Goal: Information Seeking & Learning: Learn about a topic

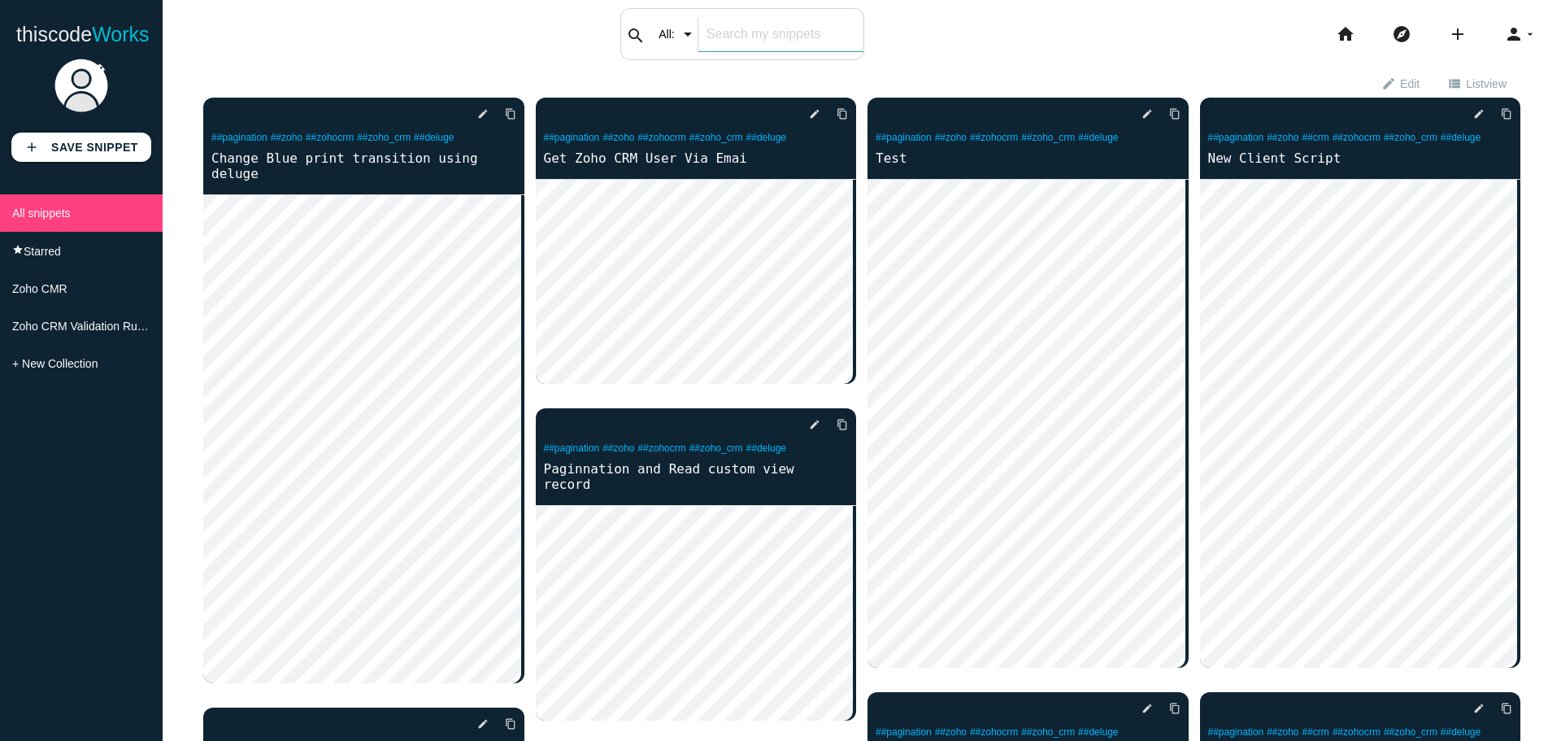
click at [753, 24] on input "text" at bounding box center [780, 34] width 165 height 34
type input "s"
type input "crm"
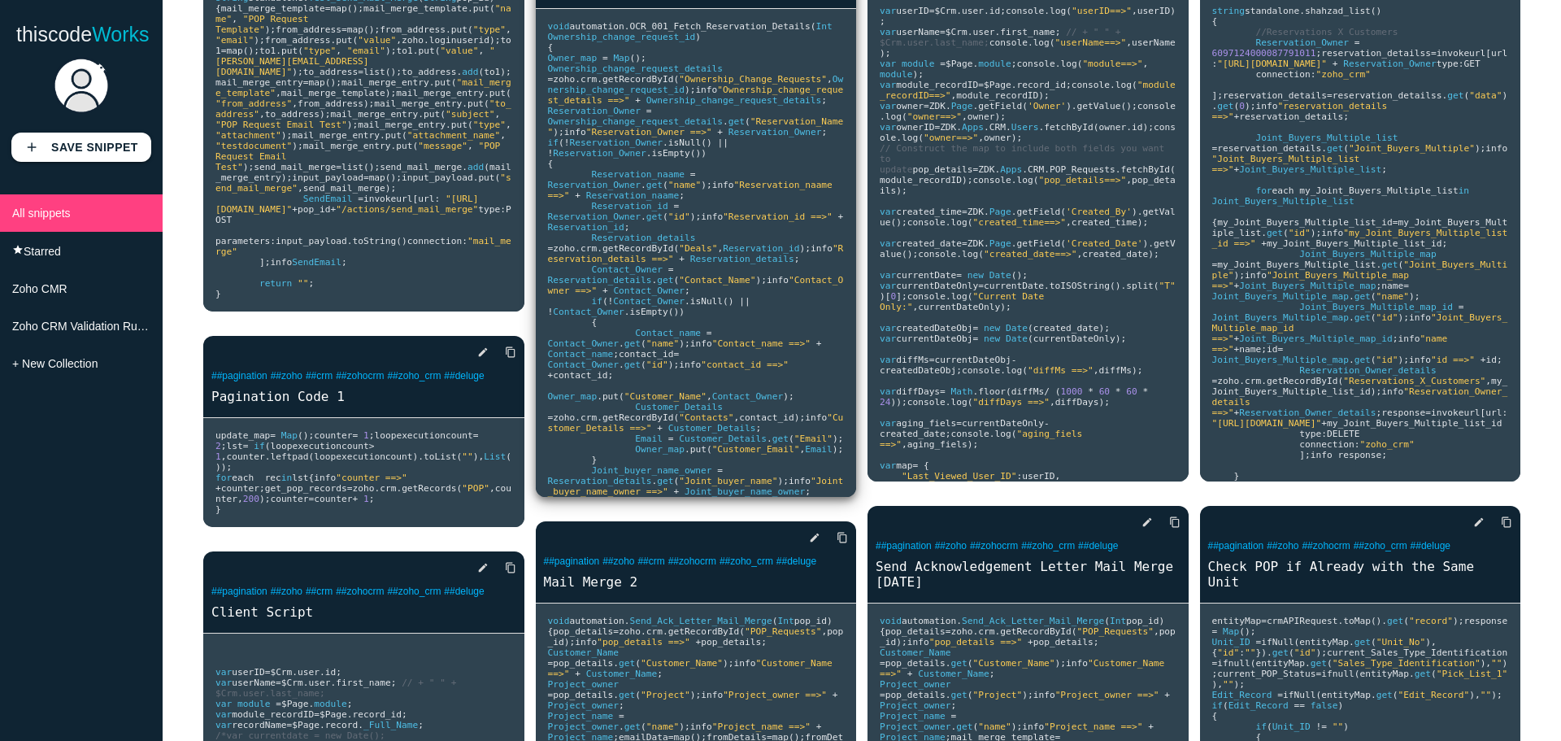
scroll to position [244, 0]
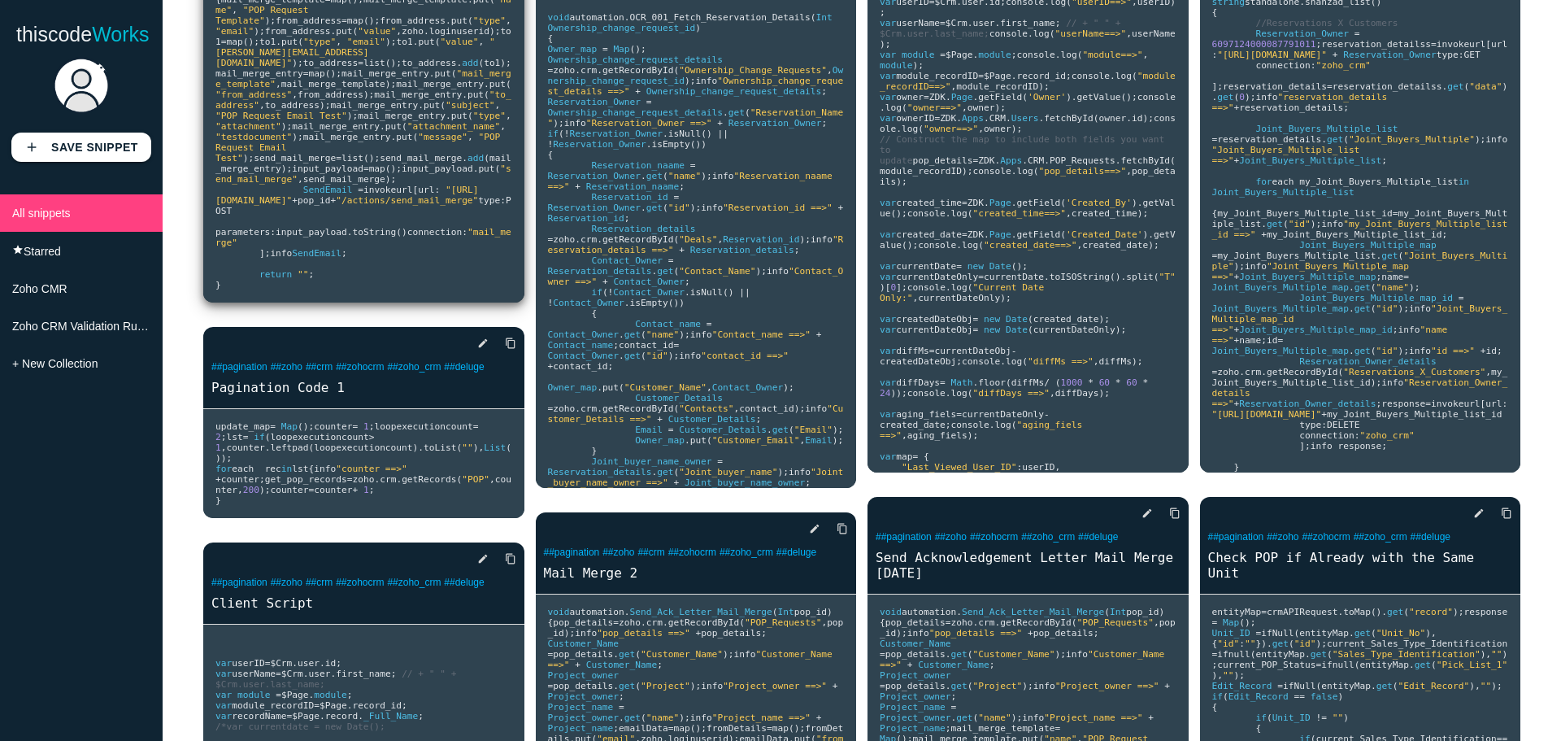
click at [468, 302] on pre "string standalone . Test_Send_Mail_Merge ( String pop_id ) { mail_merge_templat…" at bounding box center [363, 137] width 321 height 331
click at [375, 174] on span "mail_merge_entry" at bounding box center [363, 163] width 296 height 21
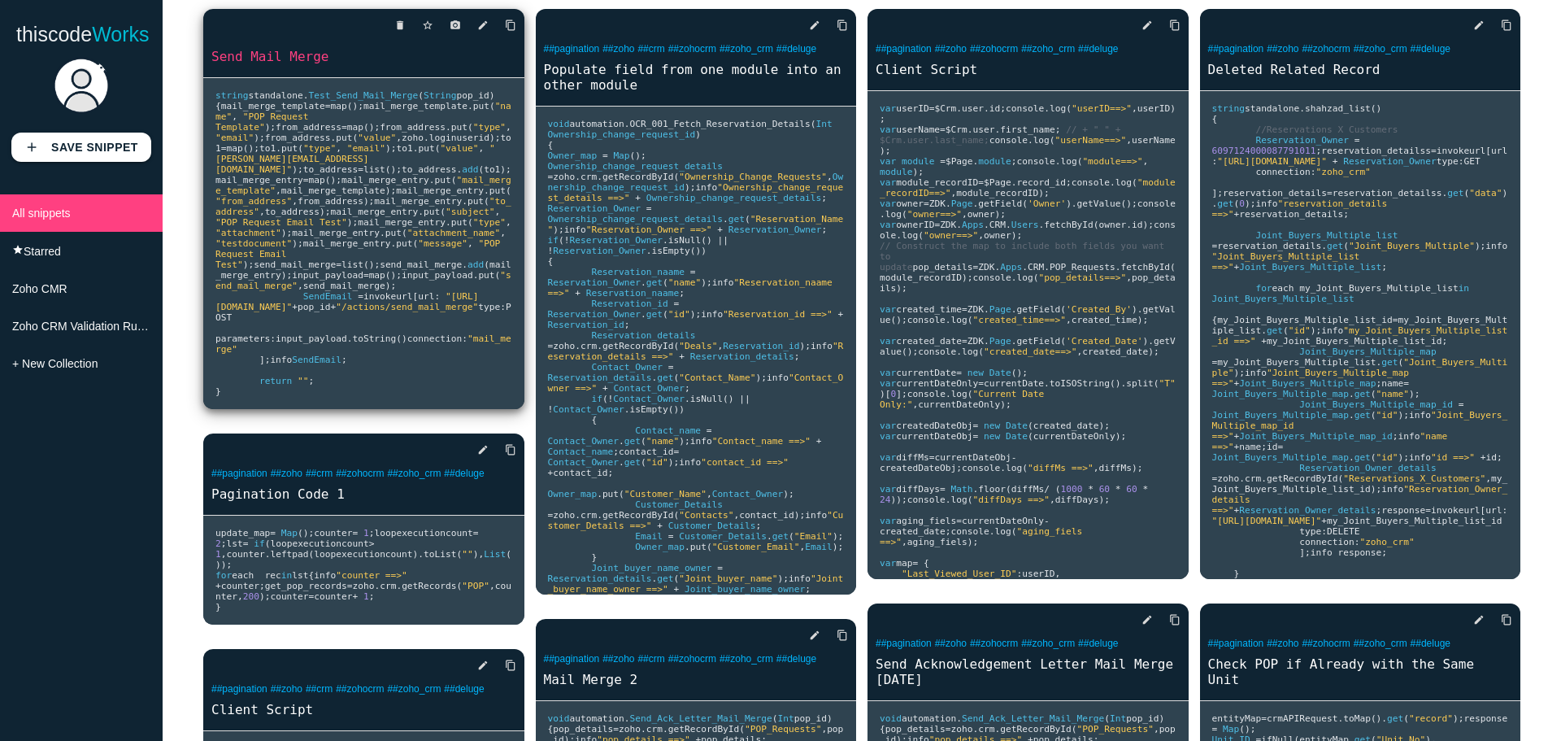
scroll to position [0, 0]
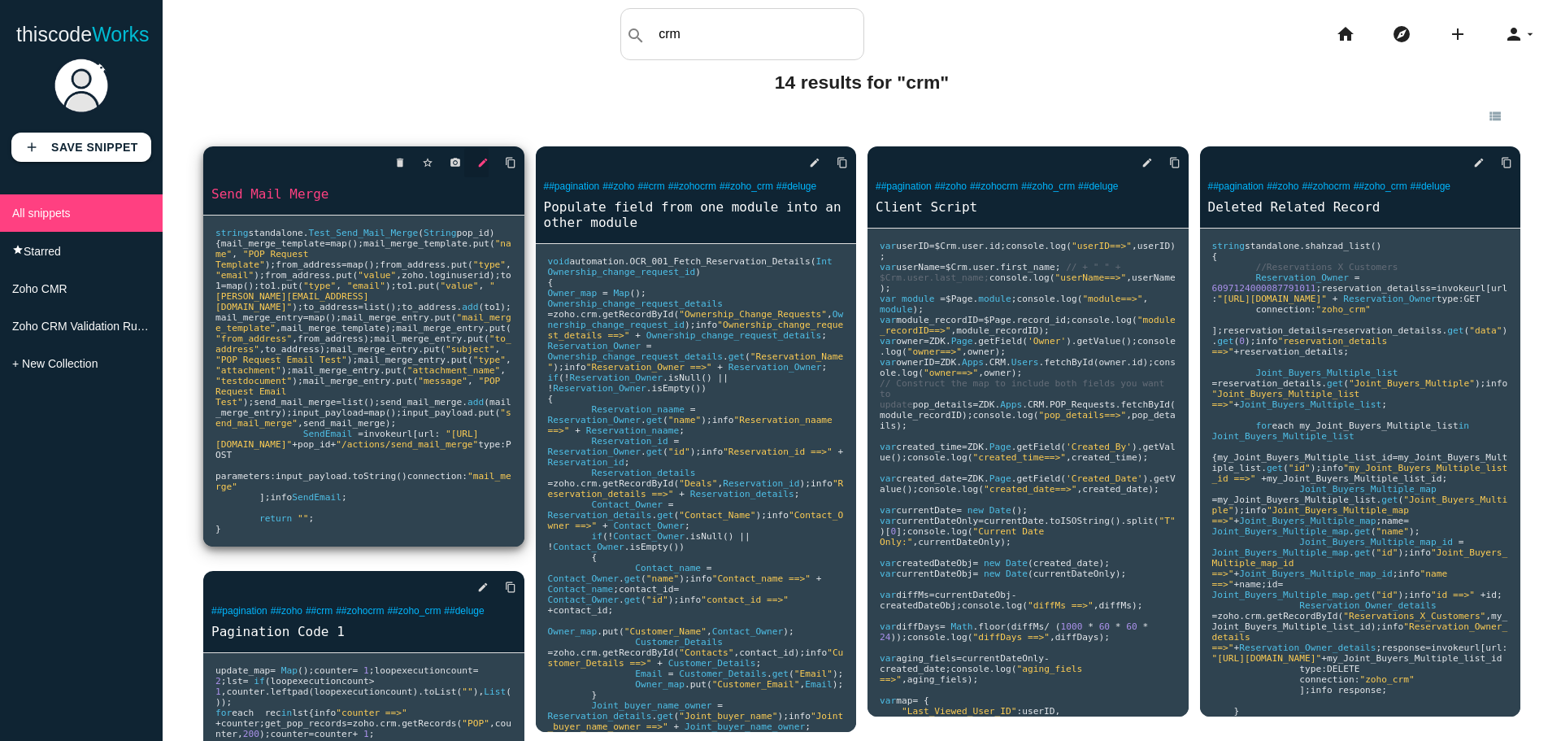
click at [472, 168] on link "edit" at bounding box center [476, 162] width 24 height 29
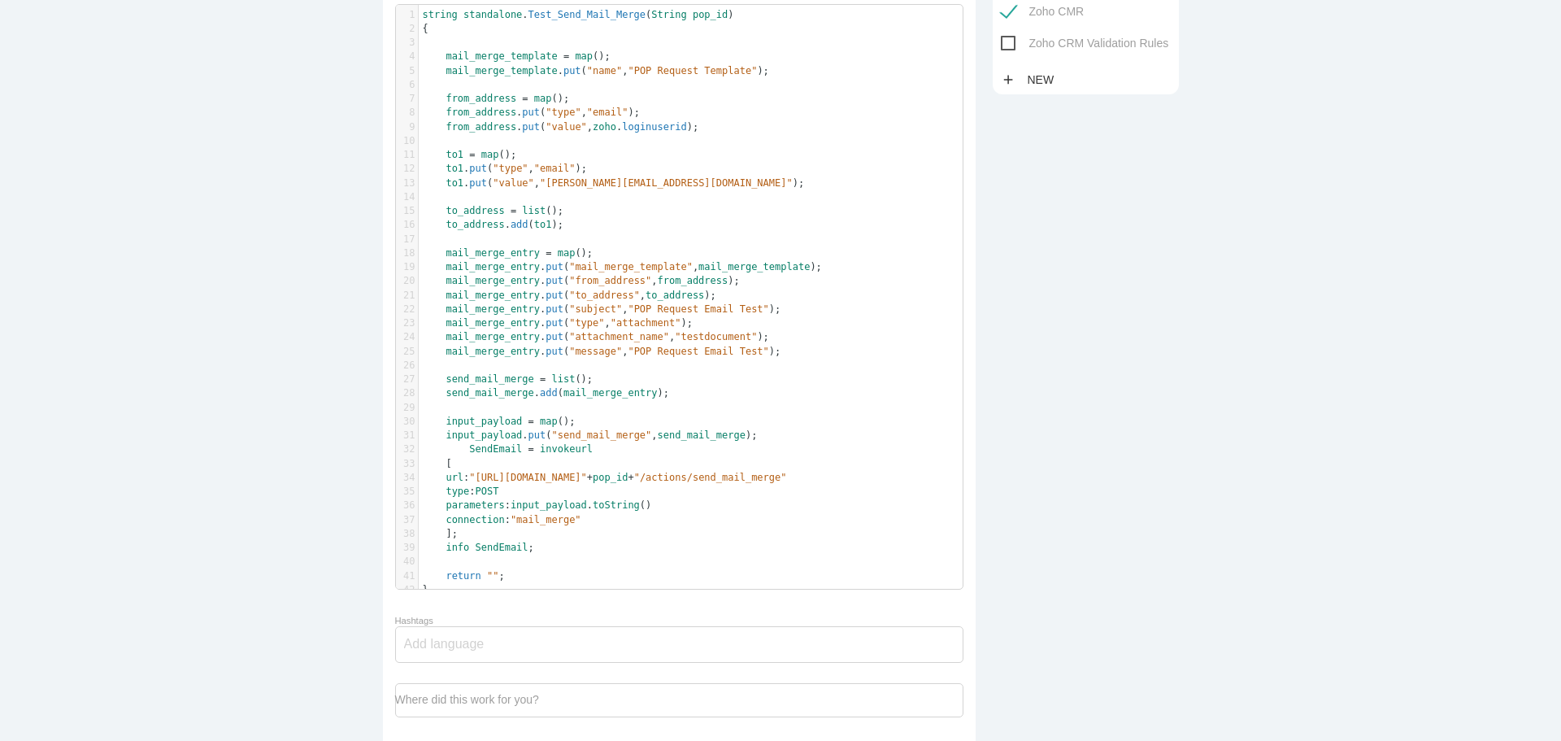
scroll to position [5, 0]
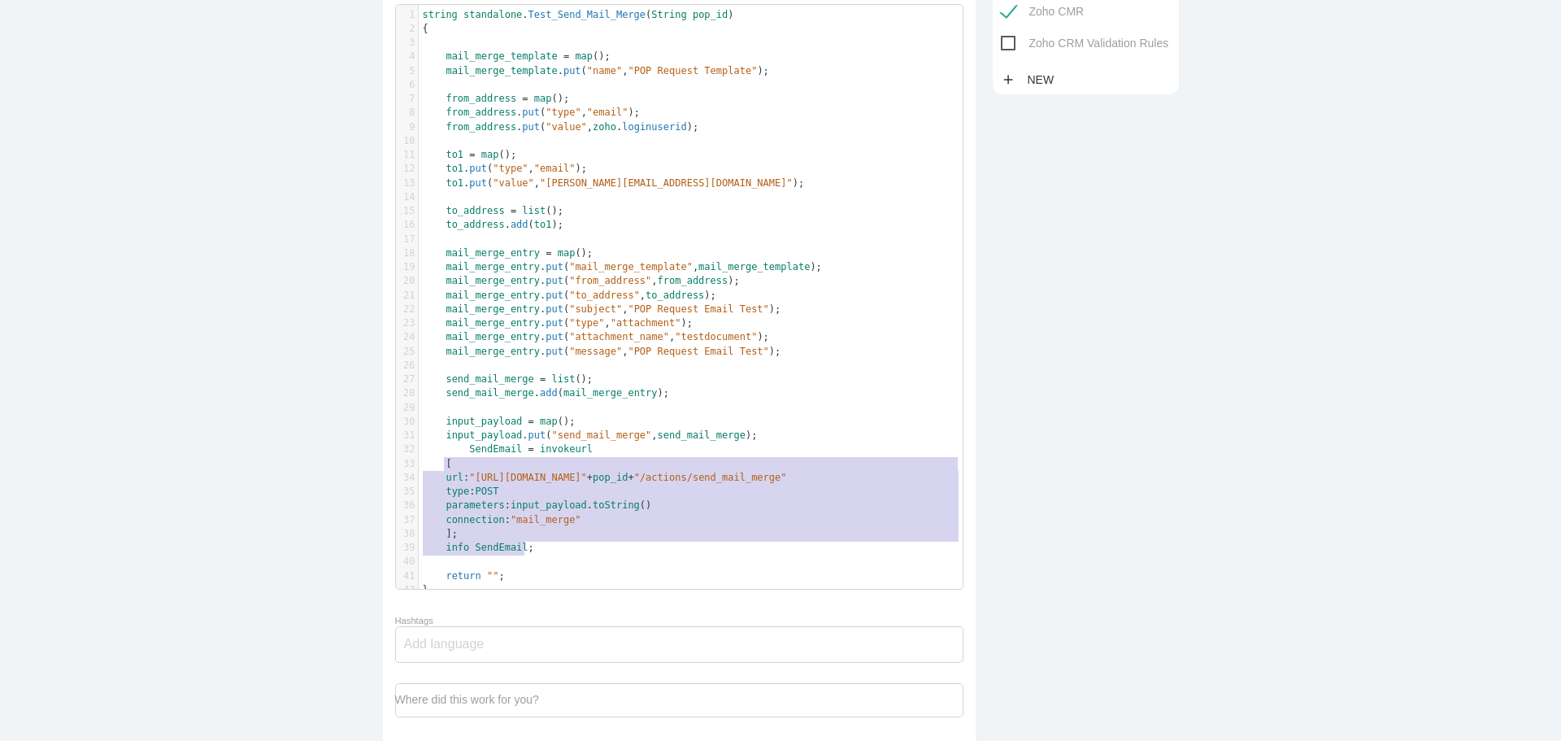
type textarea "SendEmail = invokeurl [ url: "https://www.zohoapis.com/crm/v8/POP_Requests/"+po…"
drag, startPoint x: 519, startPoint y: 547, endPoint x: 429, endPoint y: 458, distance: 127.1
click at [429, 458] on div "1 string standalone . Test_Send_Mail_Merge ( String pop_id ) 2 { 3 ​ 4 mail_mer…" at bounding box center [697, 303] width 556 height 590
click at [587, 474] on span ""[URL][DOMAIN_NAME]"" at bounding box center [528, 477] width 118 height 11
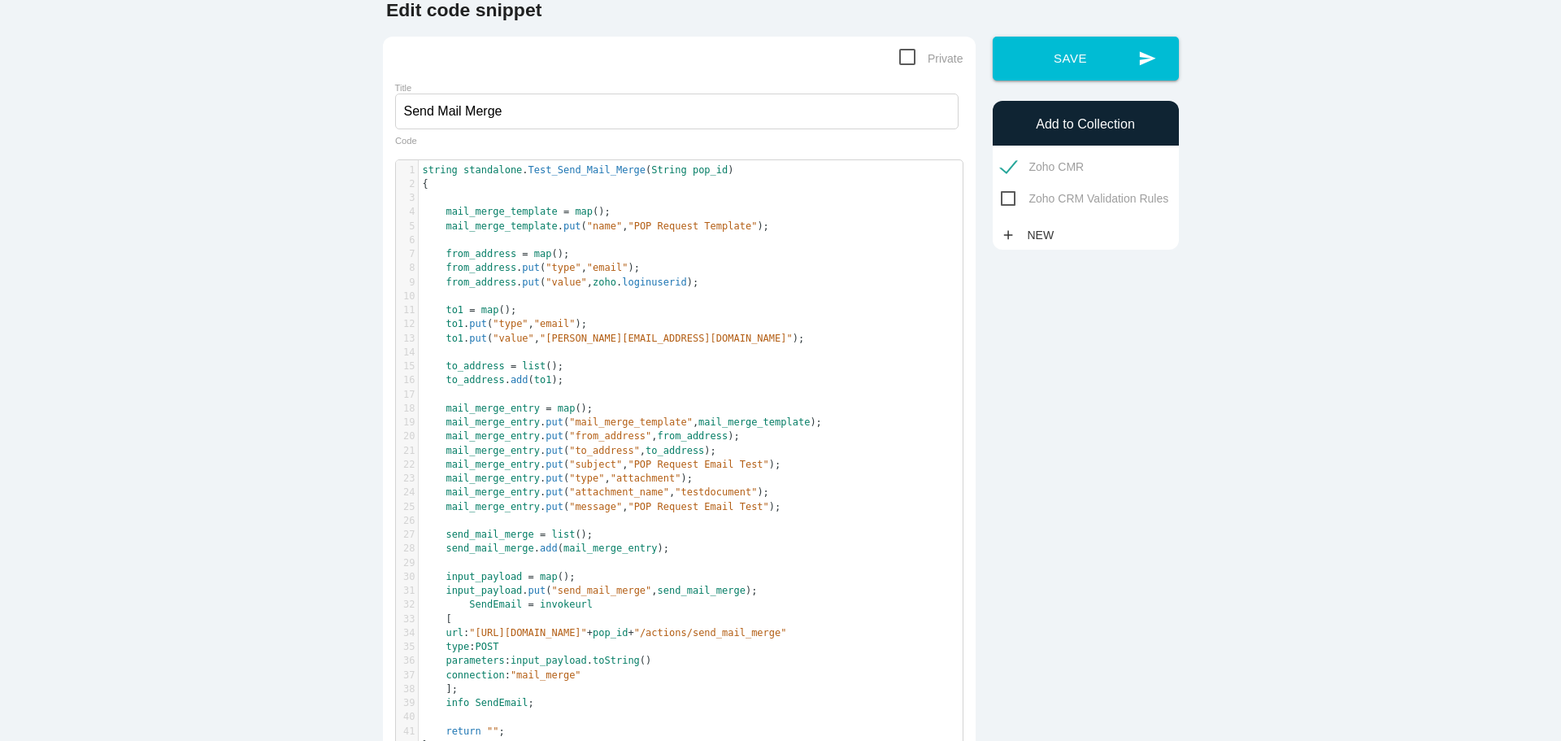
scroll to position [0, 0]
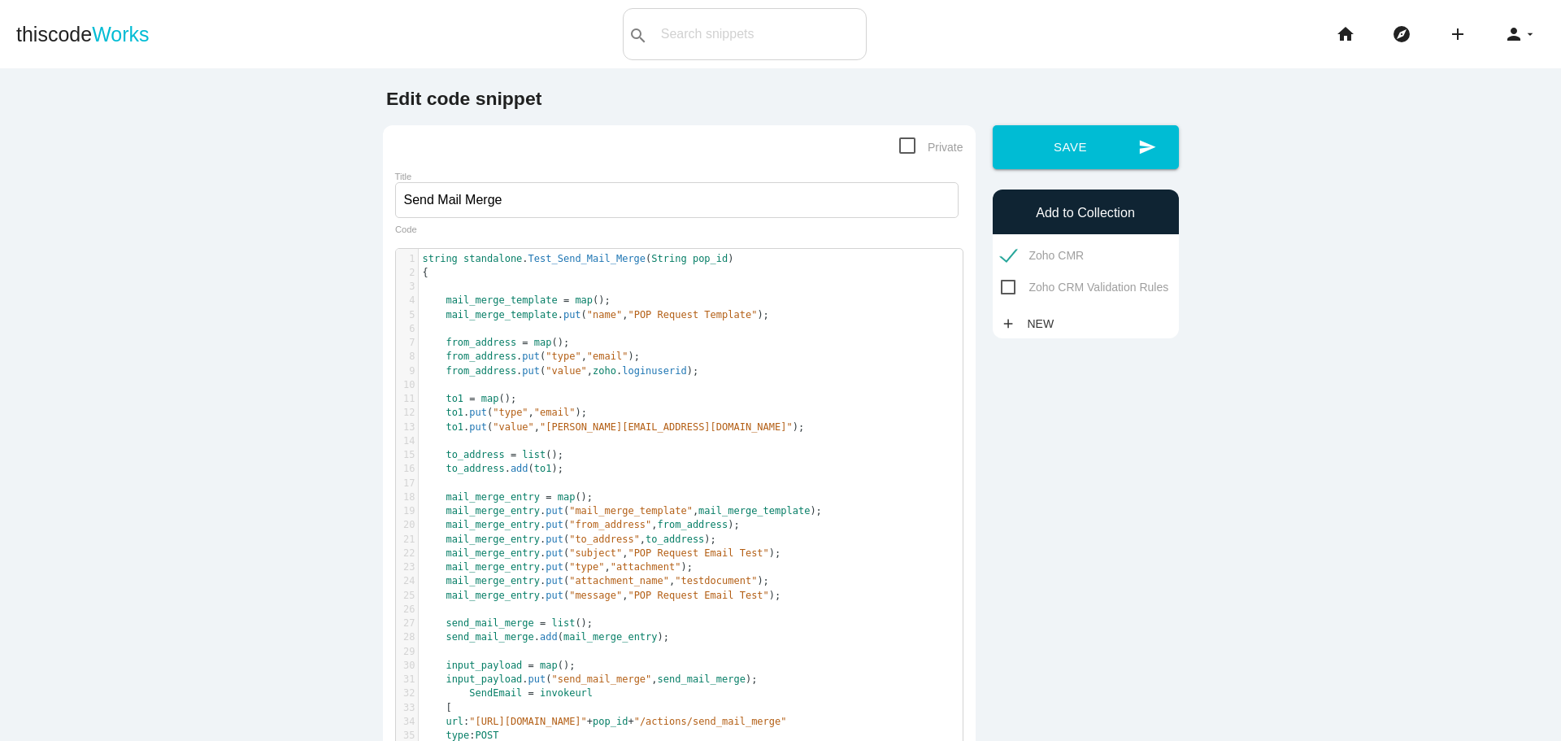
click at [785, 2] on body "thiscode Works search All: All: Code: Title: Tag: All: Code: Title: Tag: search…" at bounding box center [780, 370] width 1561 height 741
click at [774, 25] on input "text" at bounding box center [782, 34] width 165 height 34
type input "Dea"
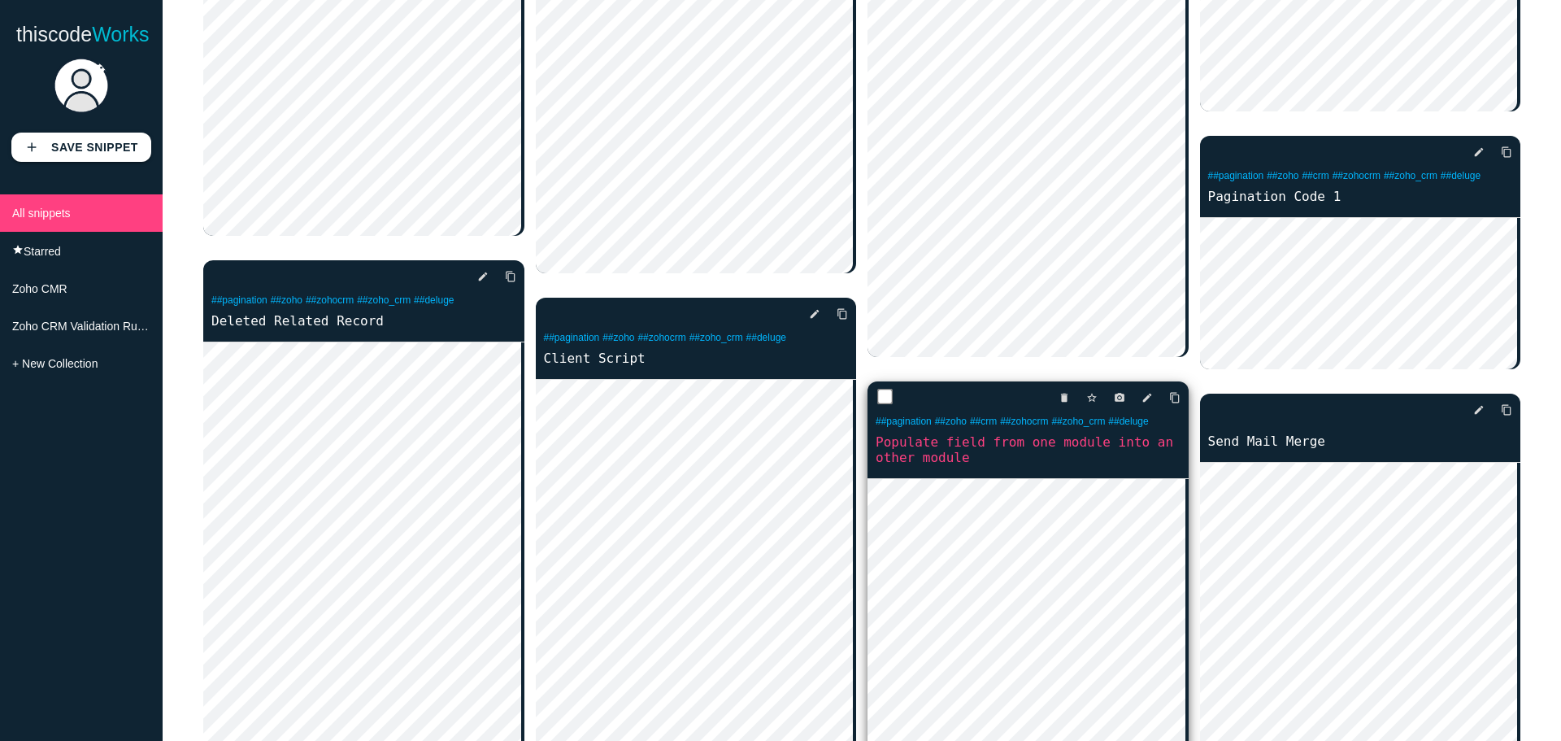
scroll to position [1395, 0]
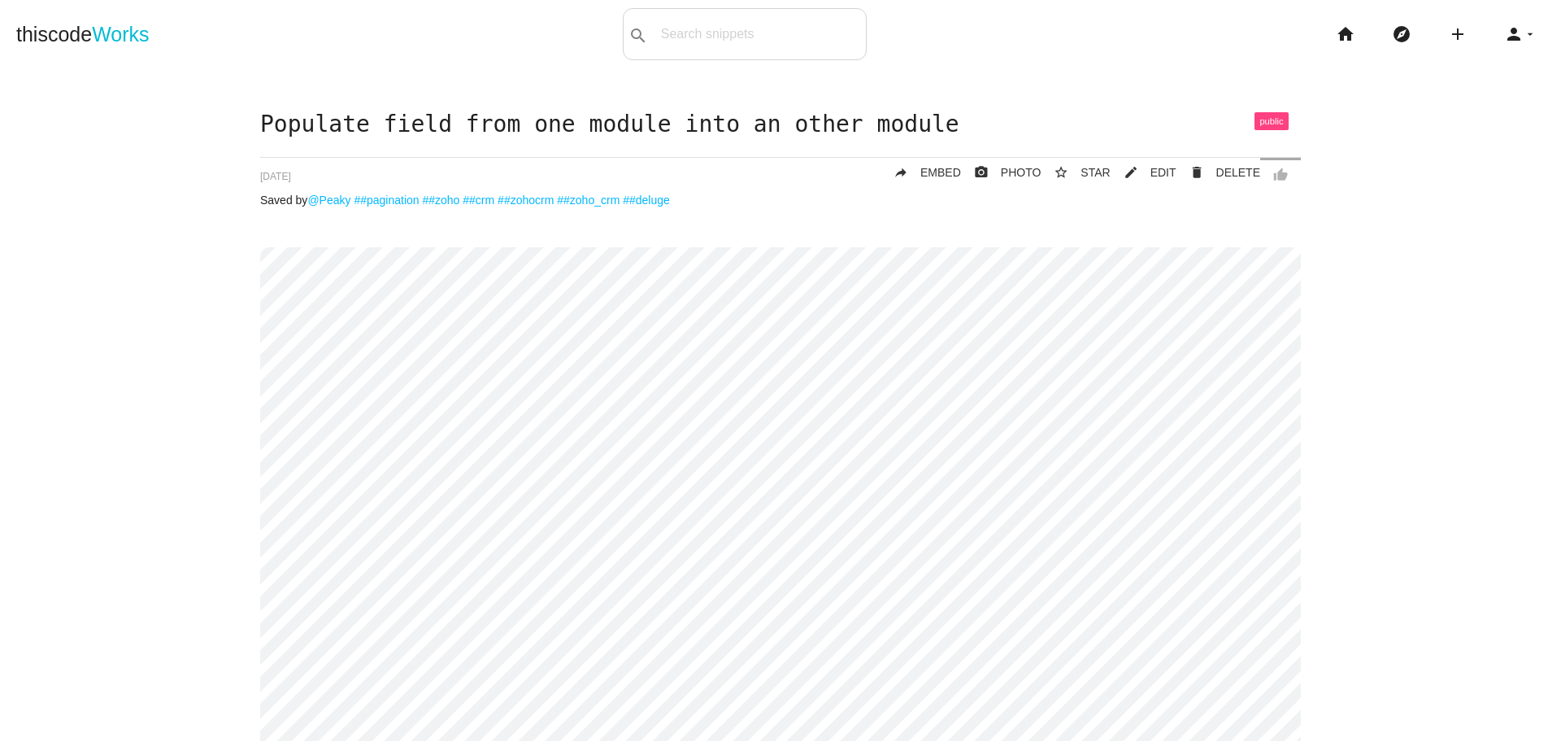
click at [755, 12] on div "search All: All: Code: Title: Tag: All: Code: Title: Tag:" at bounding box center [745, 34] width 244 height 52
click at [743, 28] on input "text" at bounding box center [782, 34] width 165 height 34
type input "reservation"
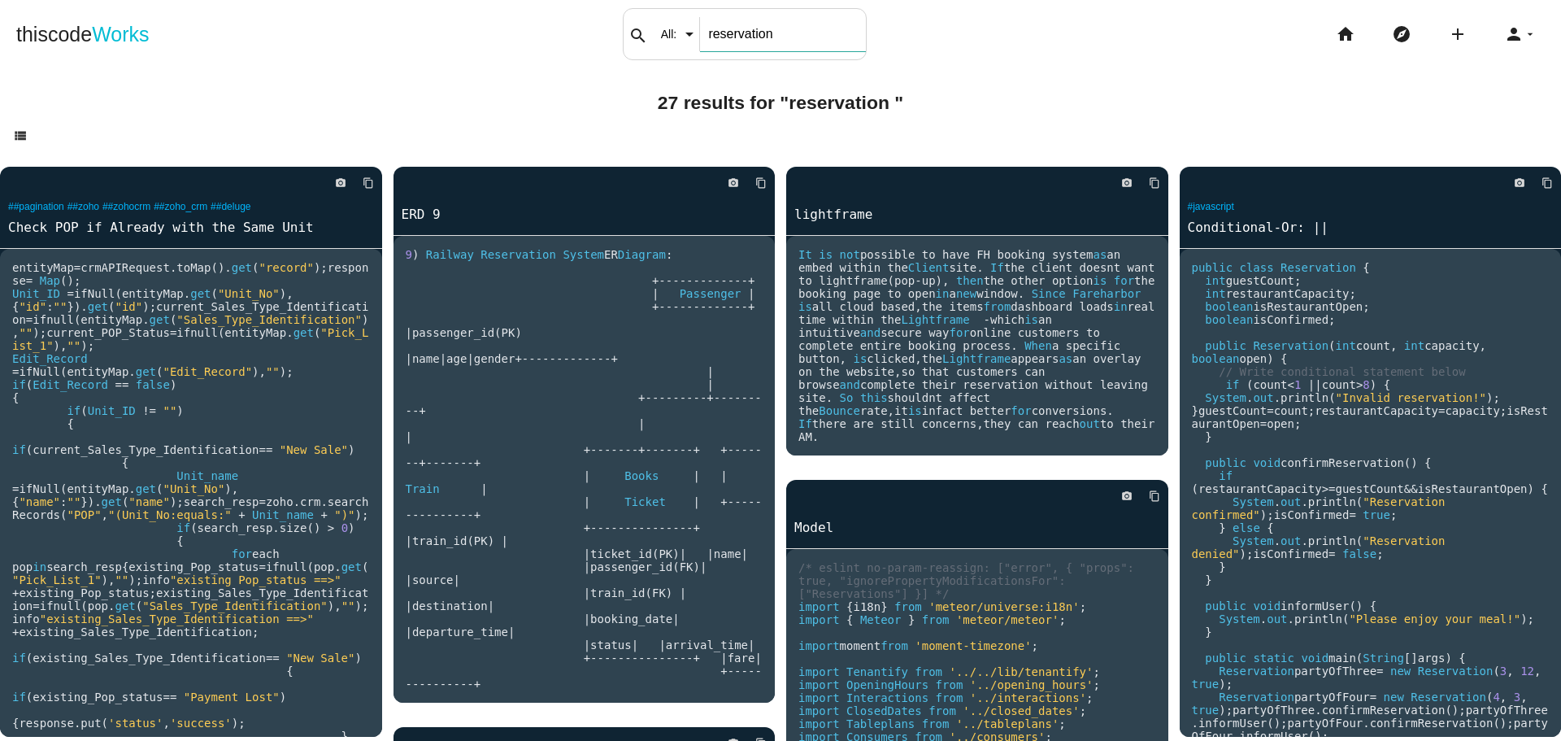
click at [795, 36] on input "reservation" at bounding box center [782, 34] width 165 height 34
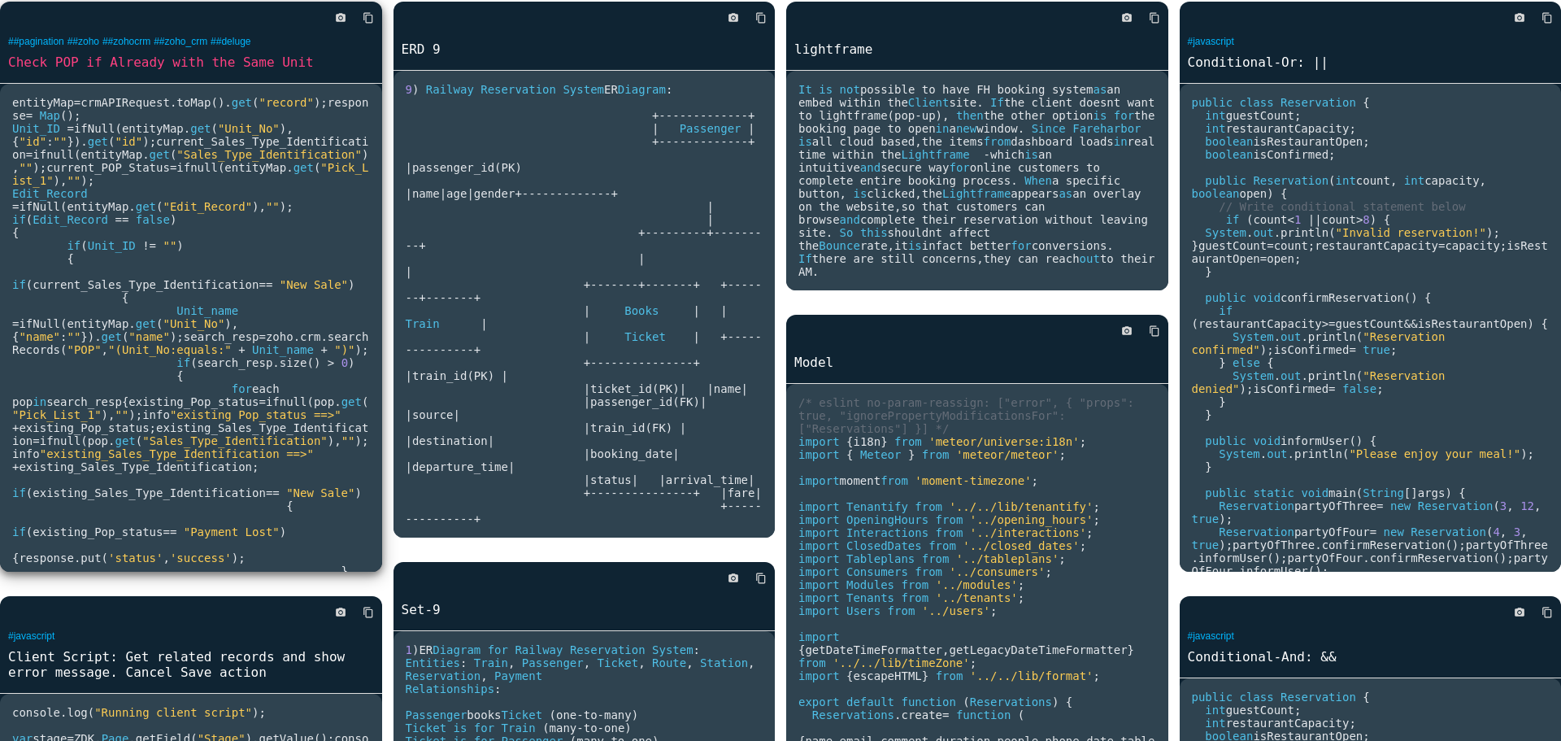
scroll to position [163, 0]
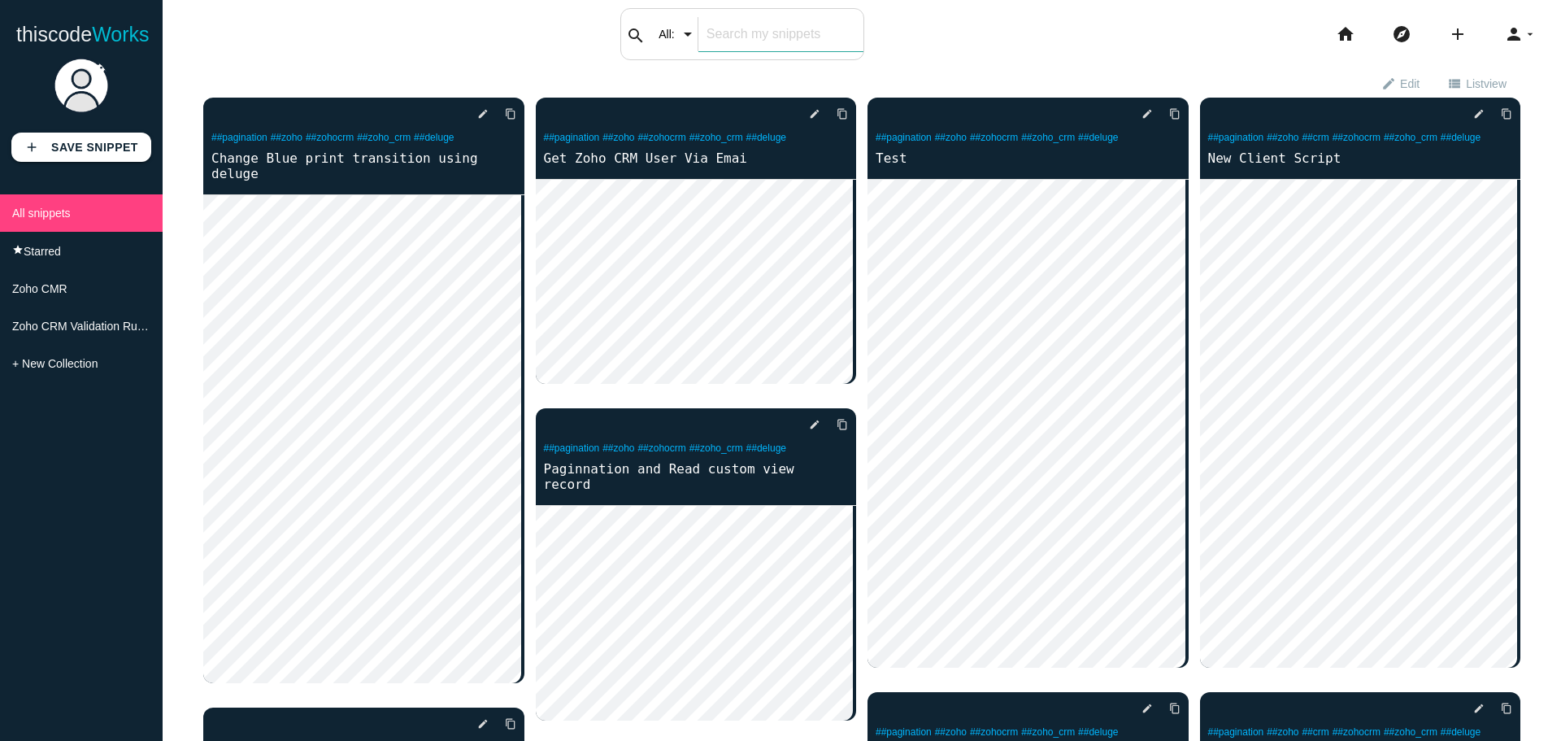
click at [750, 17] on input "text" at bounding box center [780, 34] width 165 height 34
type input "reservation"
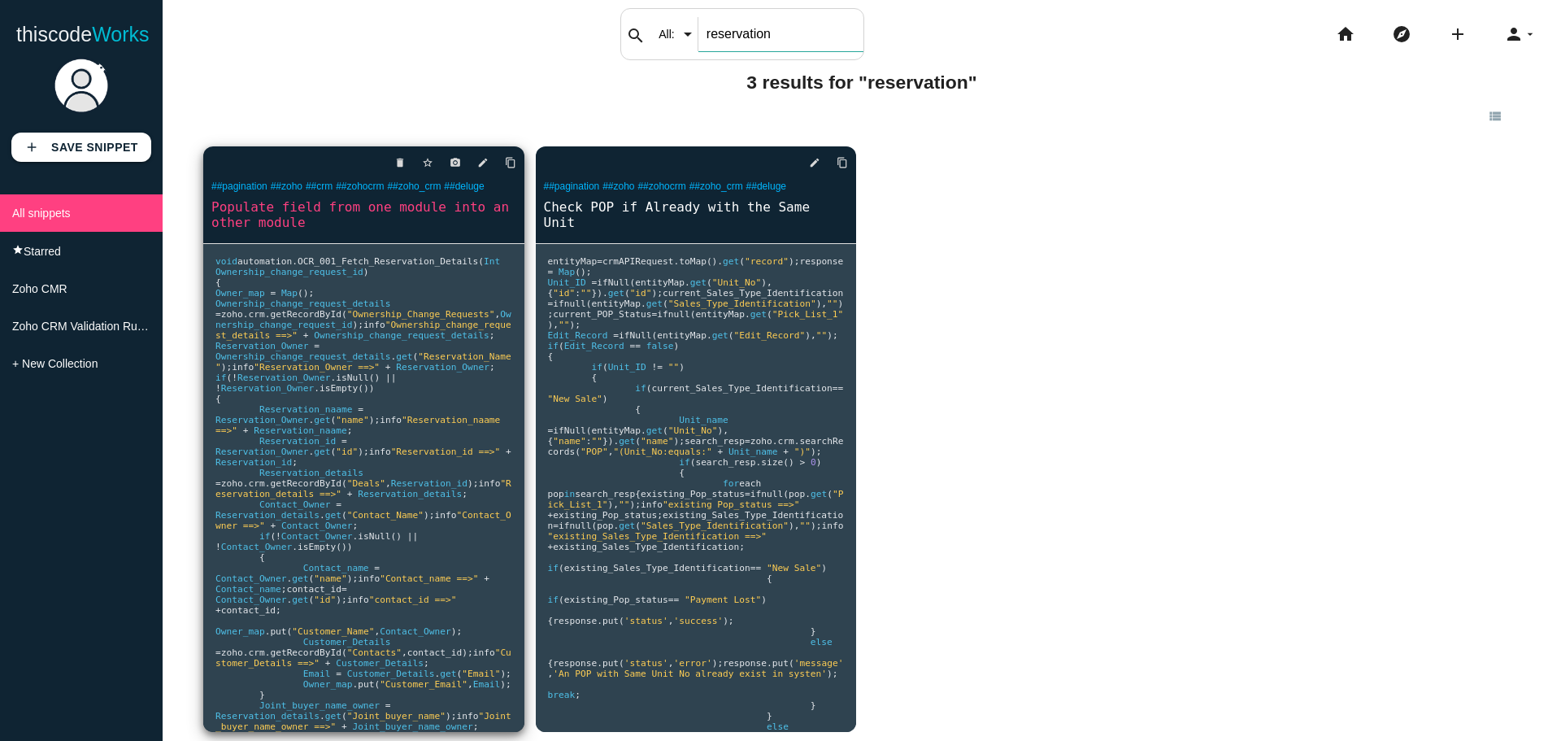
scroll to position [325, 0]
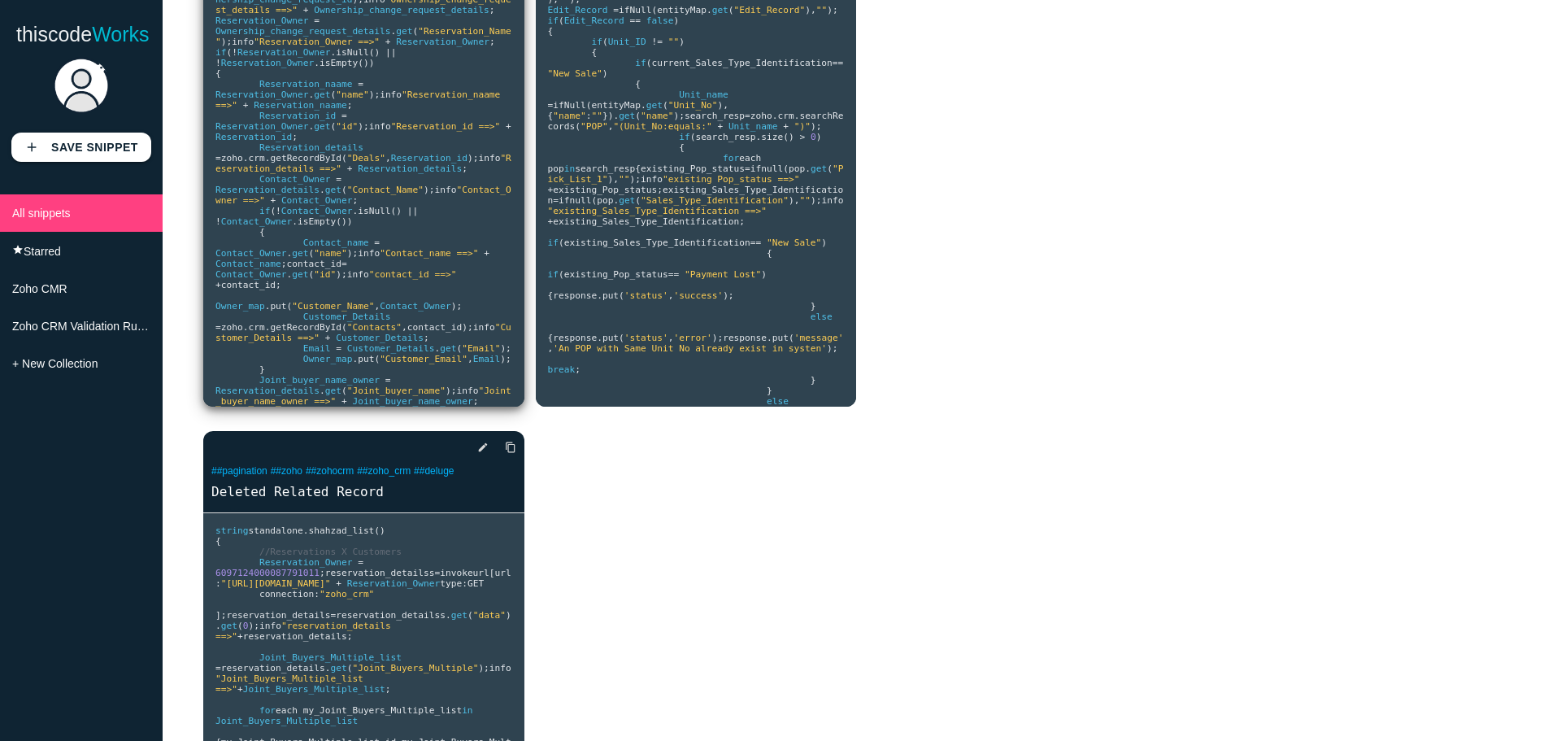
click at [386, 255] on span ""Contact_name ==>"" at bounding box center [429, 253] width 98 height 11
click at [470, 289] on pre "void automation . OCR_001_Fetch_Reservation_Details ( Int Ownership_change_requ…" at bounding box center [363, 163] width 321 height 488
click at [358, 208] on span "isNull" at bounding box center [374, 211] width 33 height 11
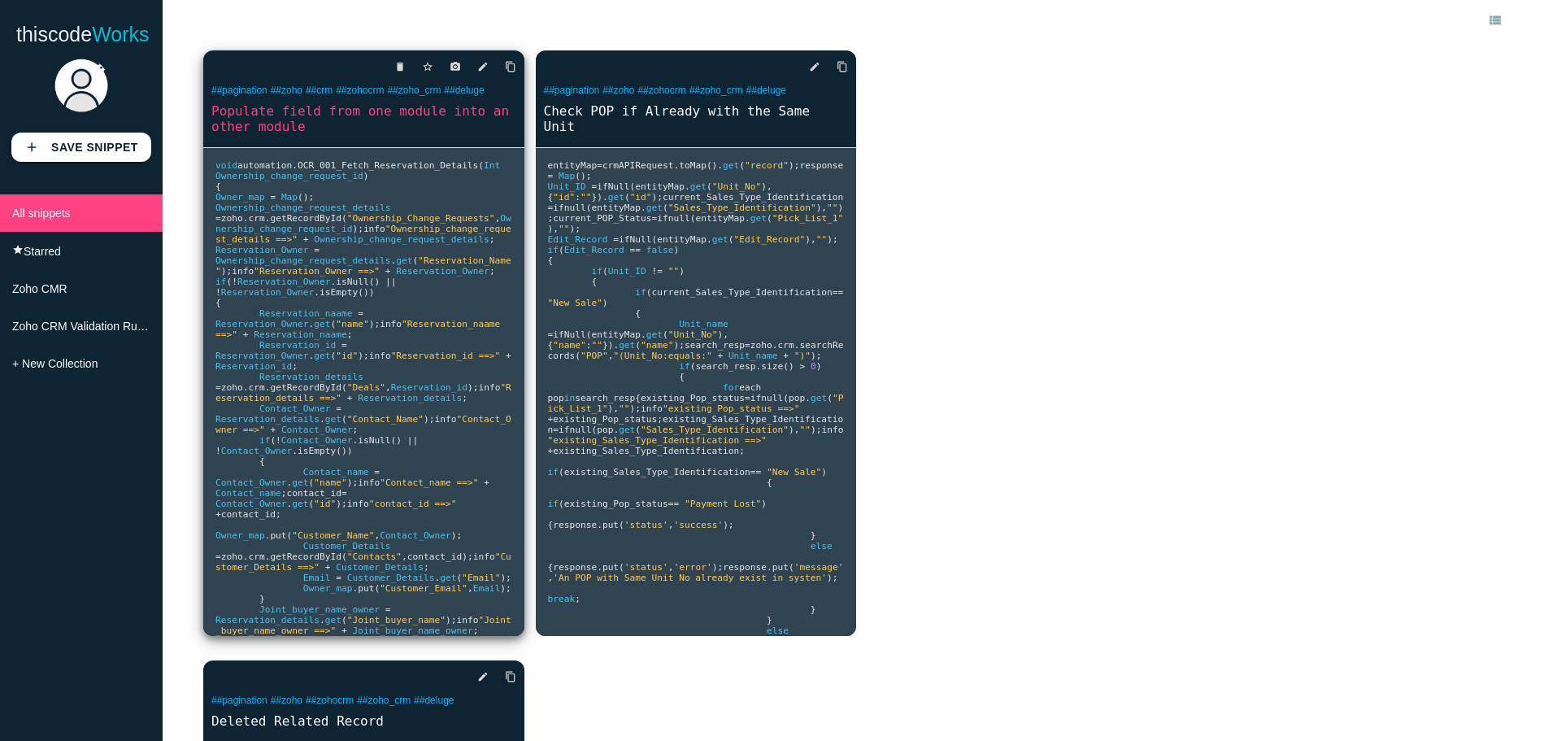
scroll to position [81, 0]
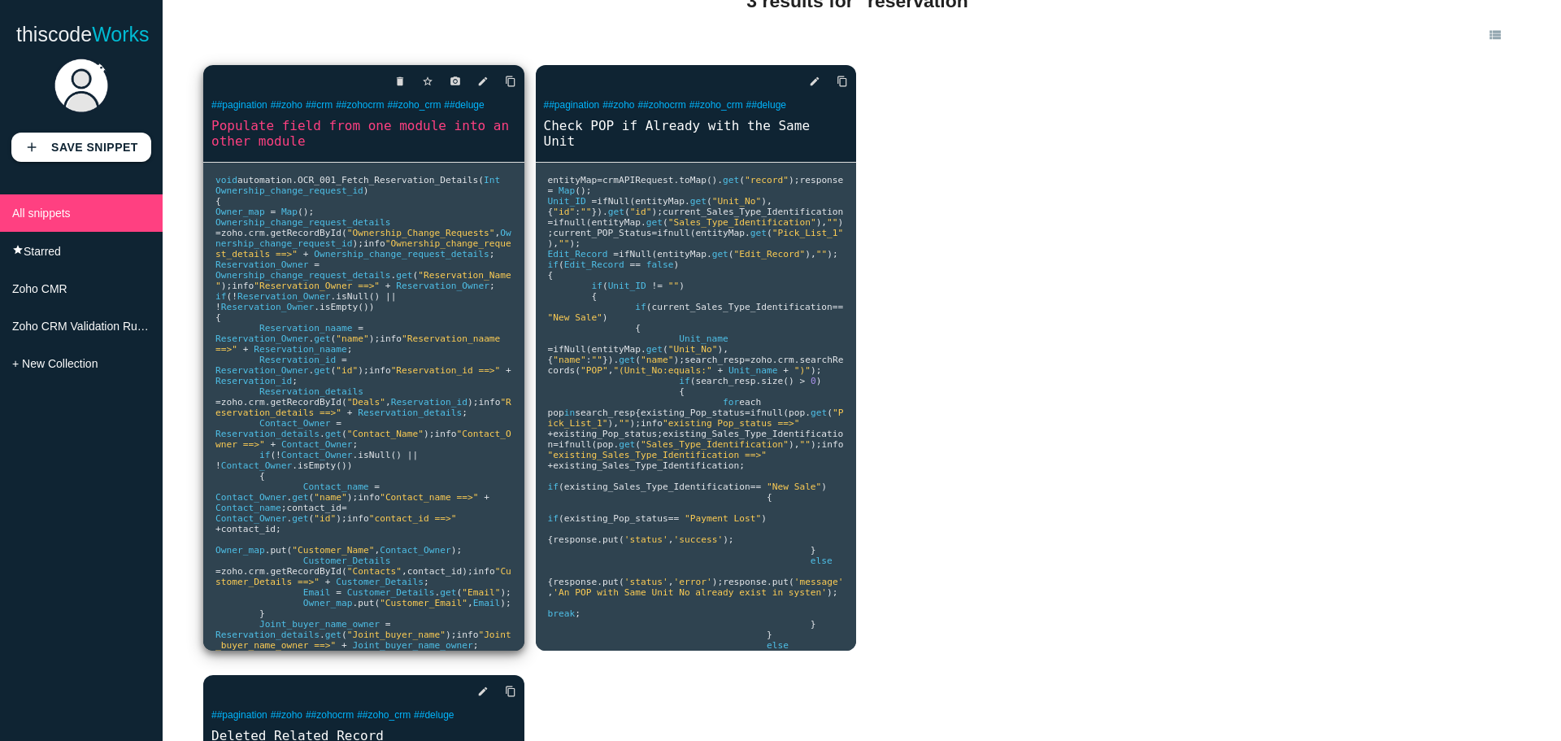
click at [386, 248] on pre "void automation . OCR_001_Fetch_Reservation_Details ( Int Ownership_change_requ…" at bounding box center [363, 407] width 321 height 488
click at [477, 87] on icon "edit" at bounding box center [482, 81] width 11 height 29
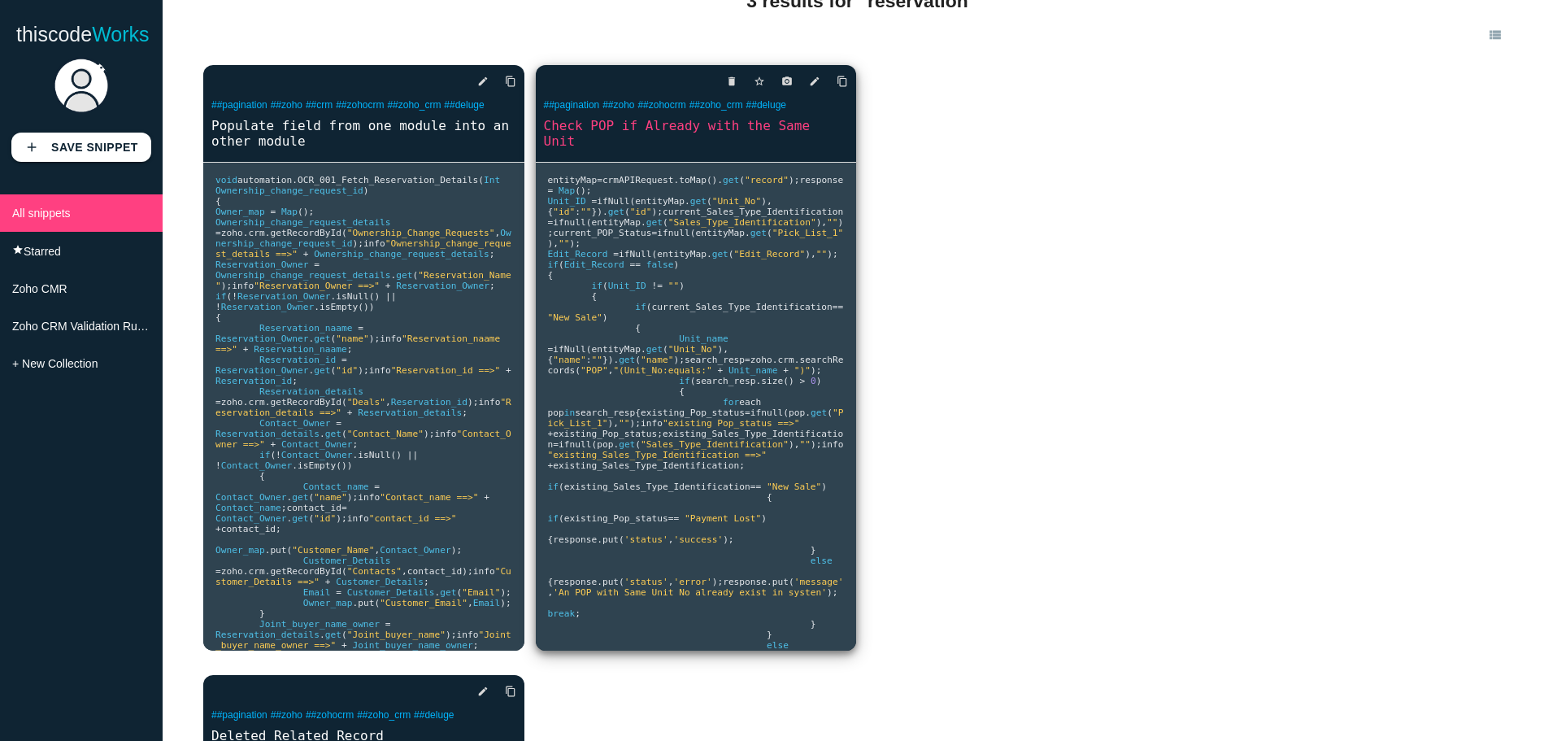
click at [524, 194] on pre "entityMap = crmAPIRequest . toMap (). get ( "record" ); response = Map (); Unit…" at bounding box center [363, 407] width 321 height 488
click at [801, 79] on link "edit" at bounding box center [808, 81] width 24 height 29
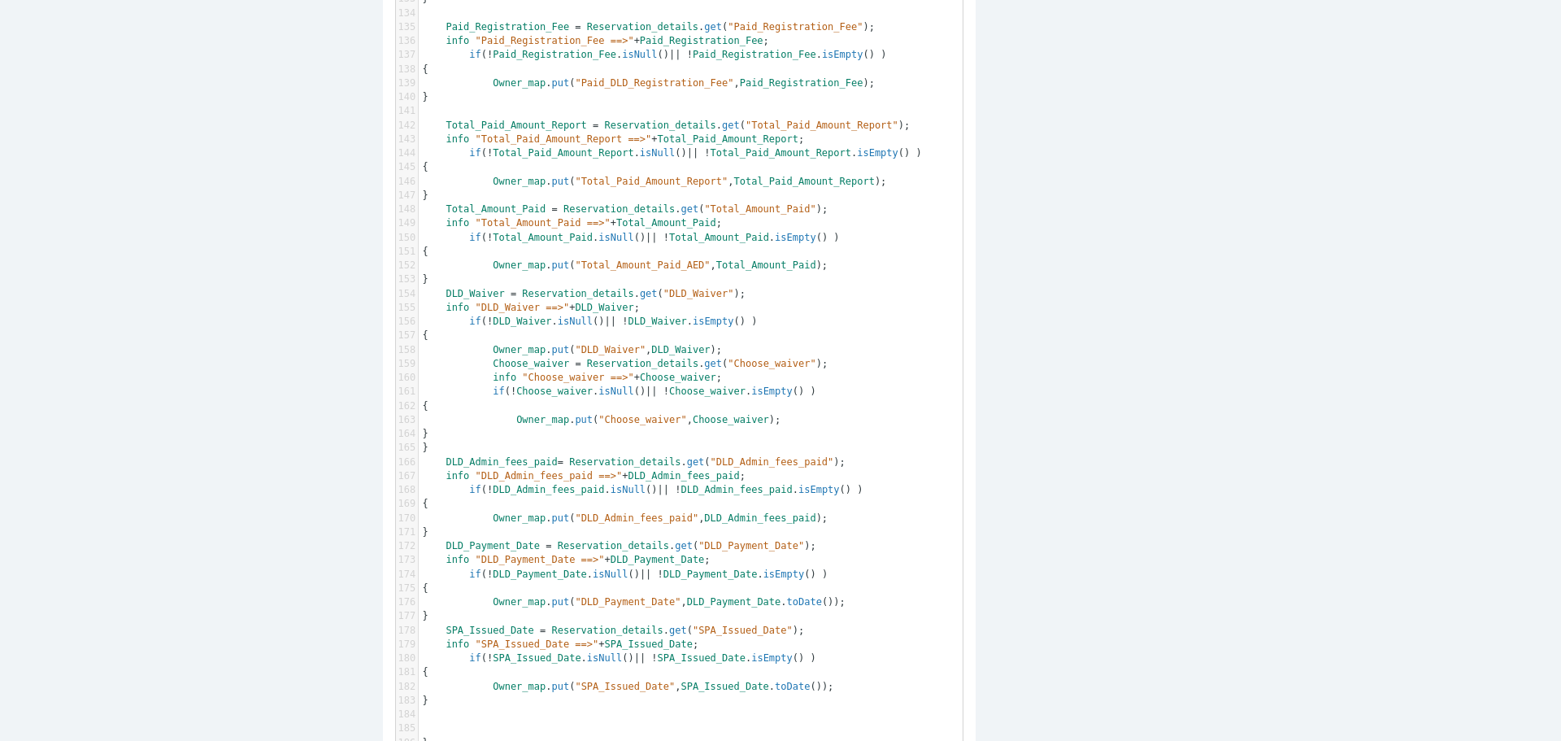
scroll to position [1952, 0]
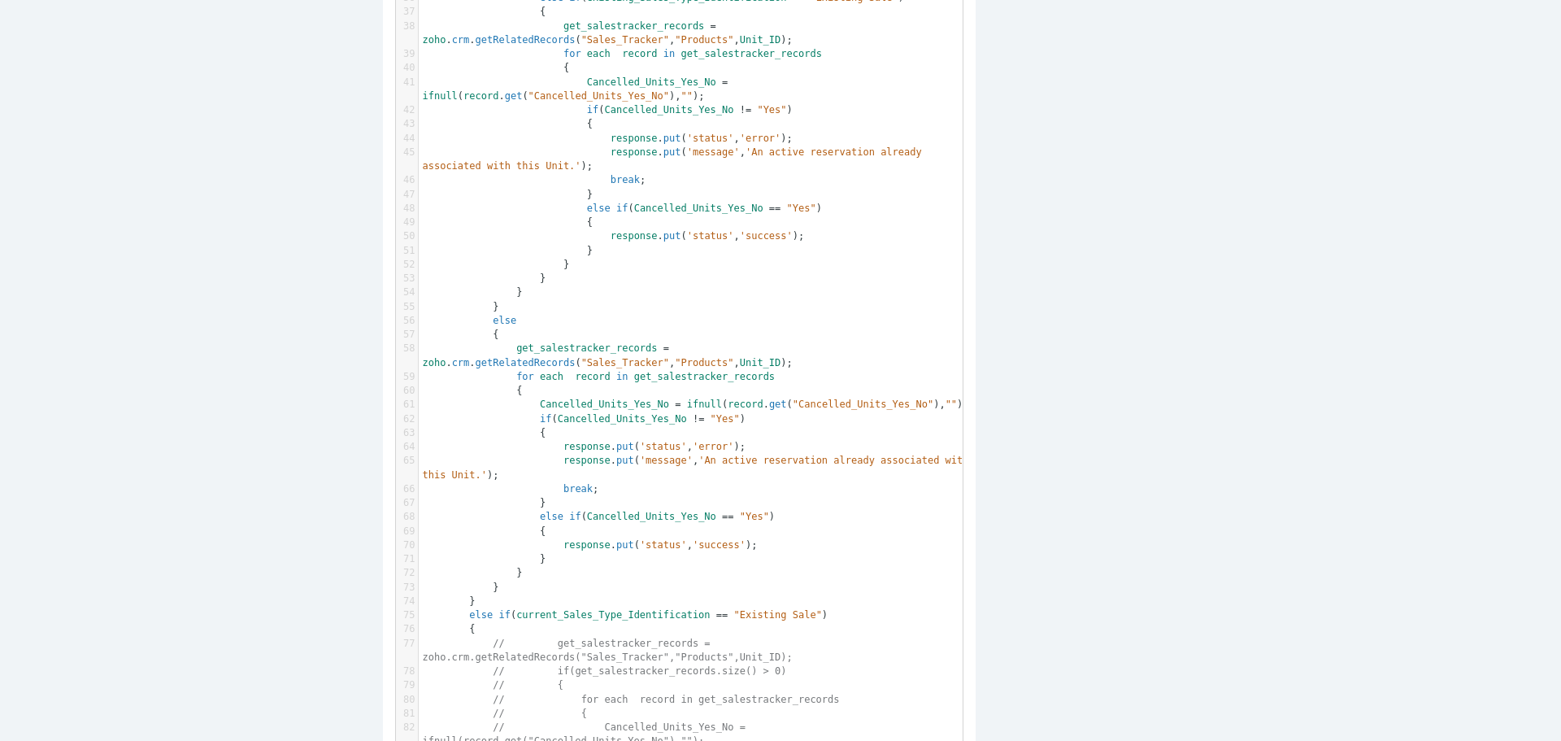
scroll to position [516, 0]
